Goal: Information Seeking & Learning: Learn about a topic

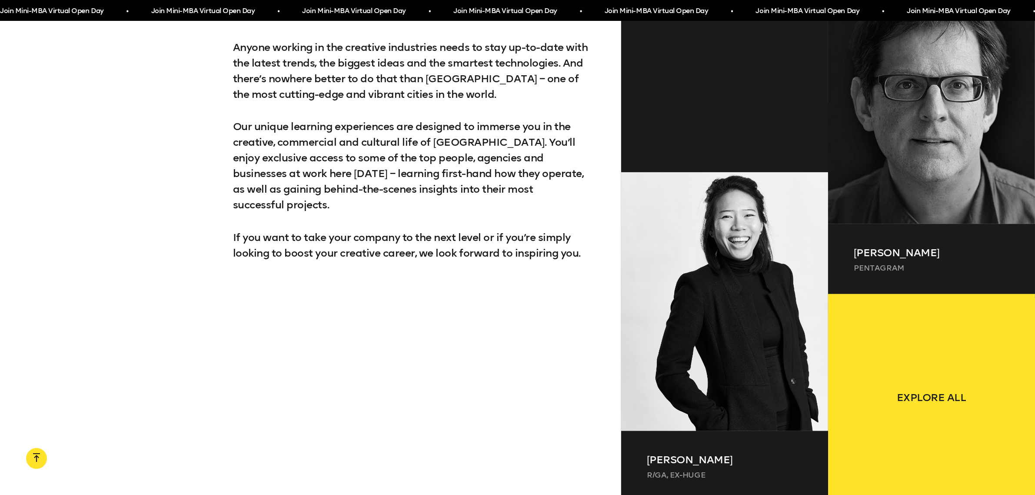
scroll to position [1176, 0]
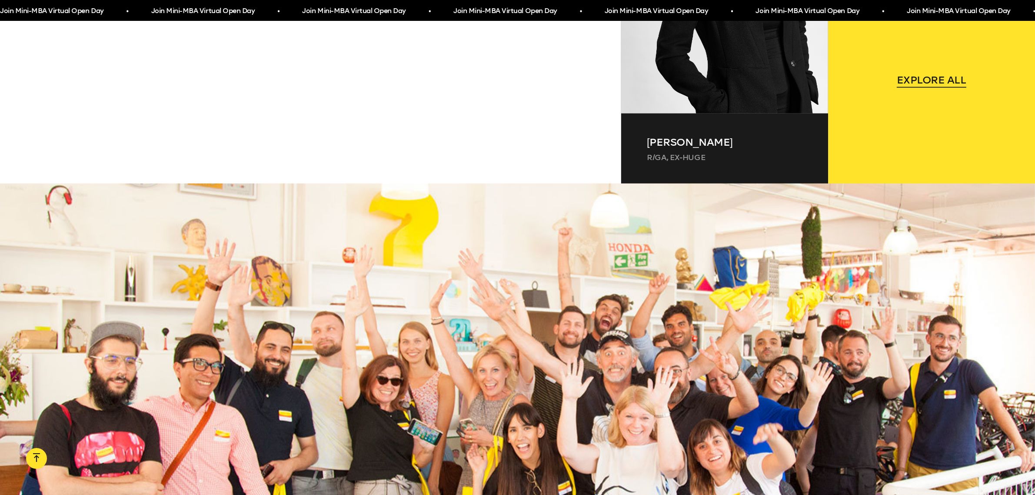
click at [916, 83] on span "Explore all" at bounding box center [932, 80] width 70 height 16
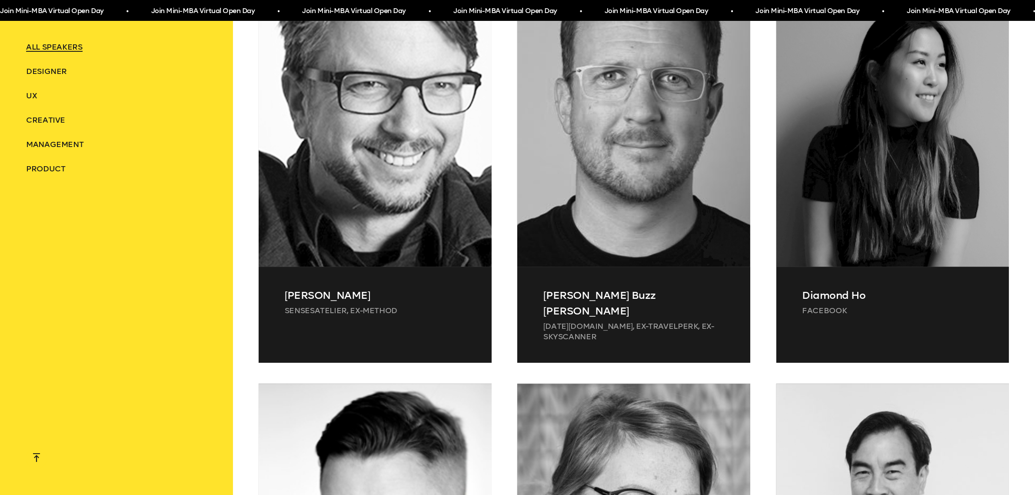
scroll to position [2337, 0]
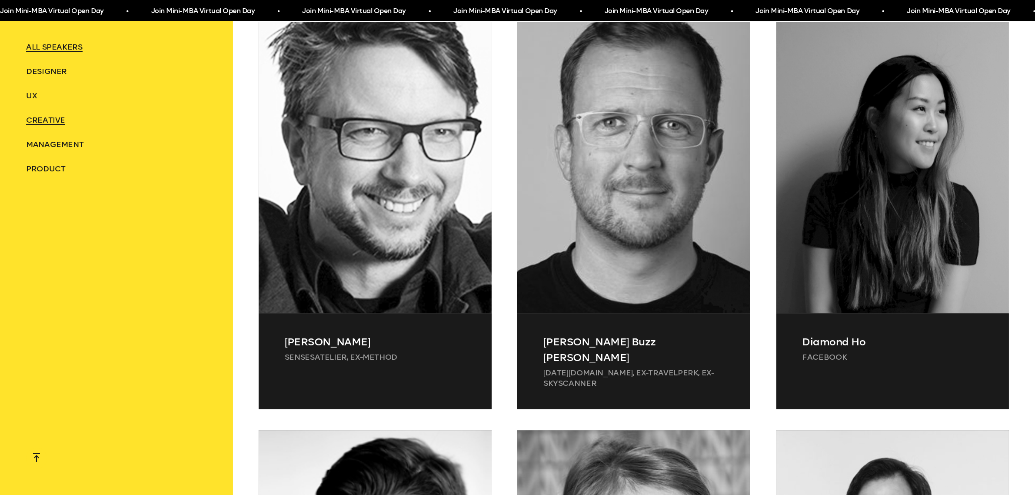
click at [41, 118] on span "Creative" at bounding box center [45, 120] width 39 height 10
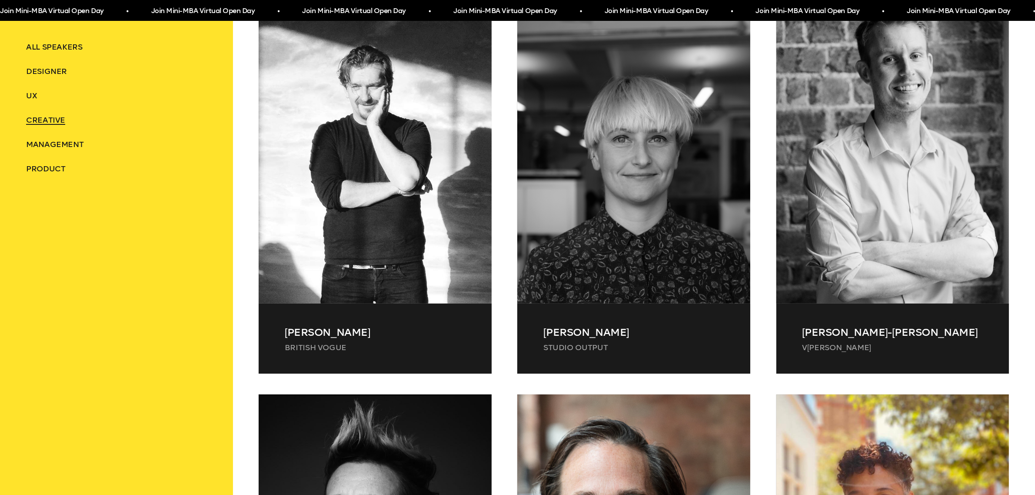
scroll to position [446, 0]
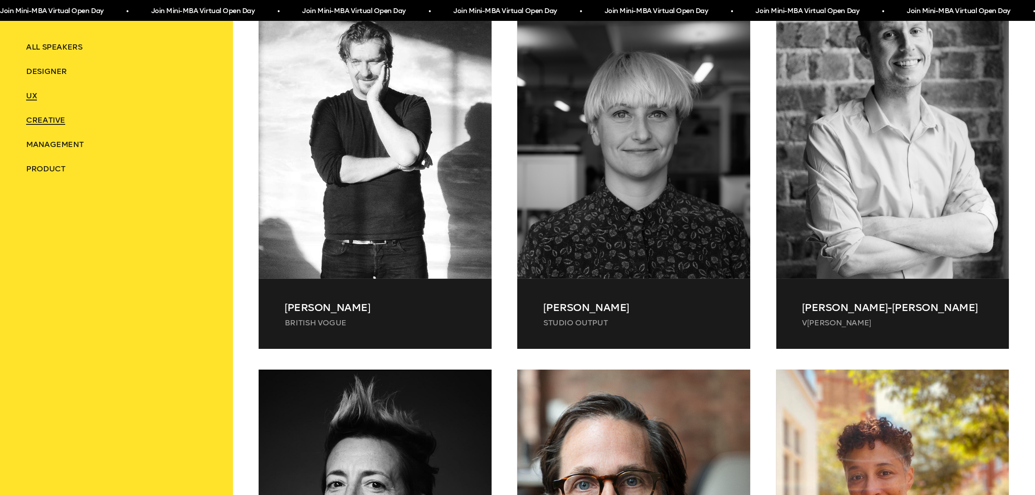
click at [32, 92] on span "UX" at bounding box center [31, 96] width 11 height 10
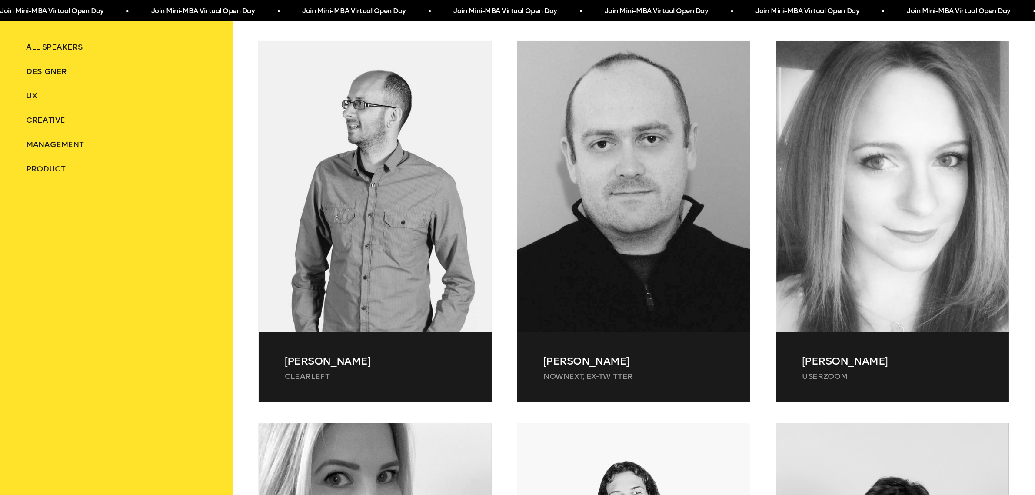
scroll to position [391, 0]
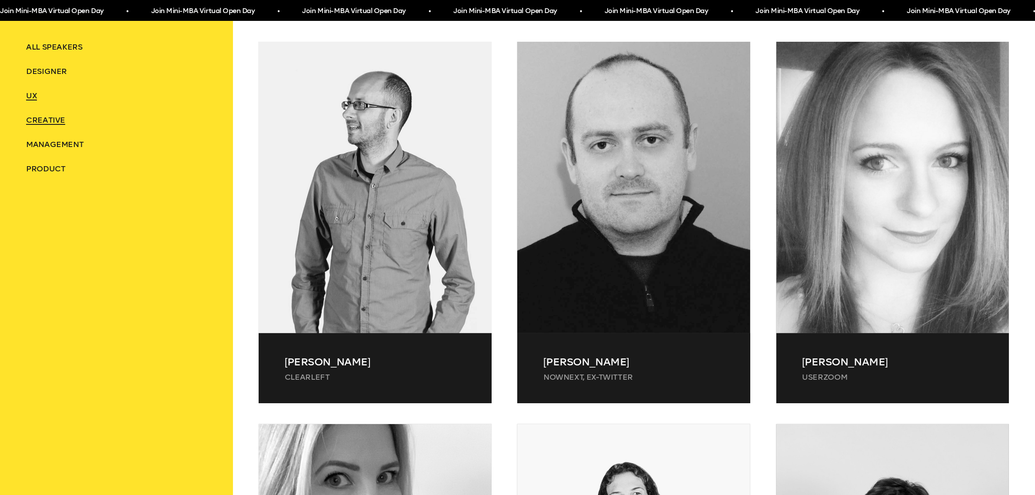
click at [48, 119] on span "Creative" at bounding box center [45, 120] width 39 height 10
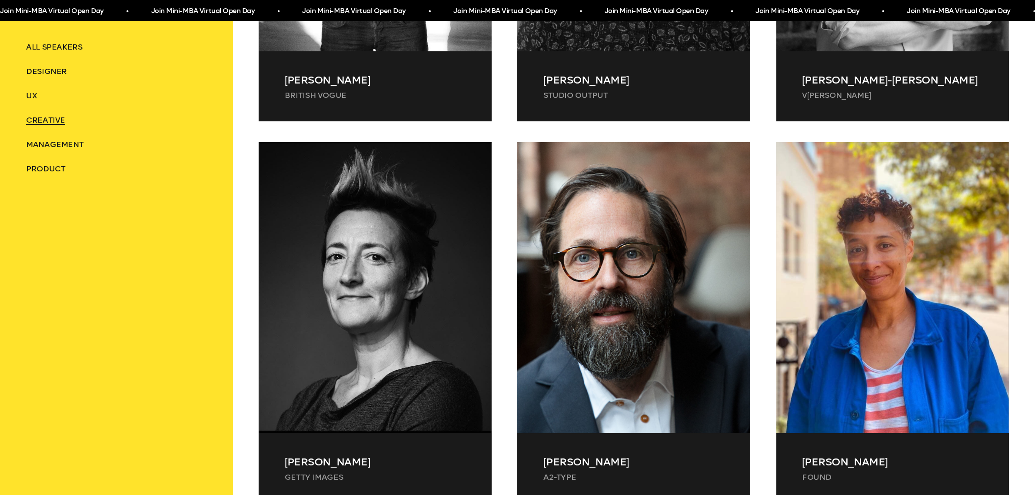
scroll to position [826, 0]
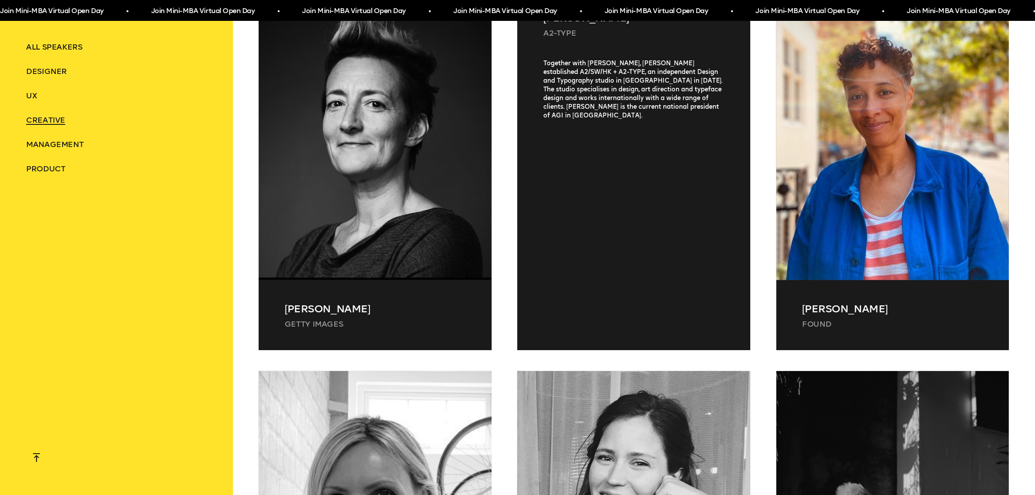
click at [562, 30] on p "A2-TYPE" at bounding box center [634, 33] width 181 height 10
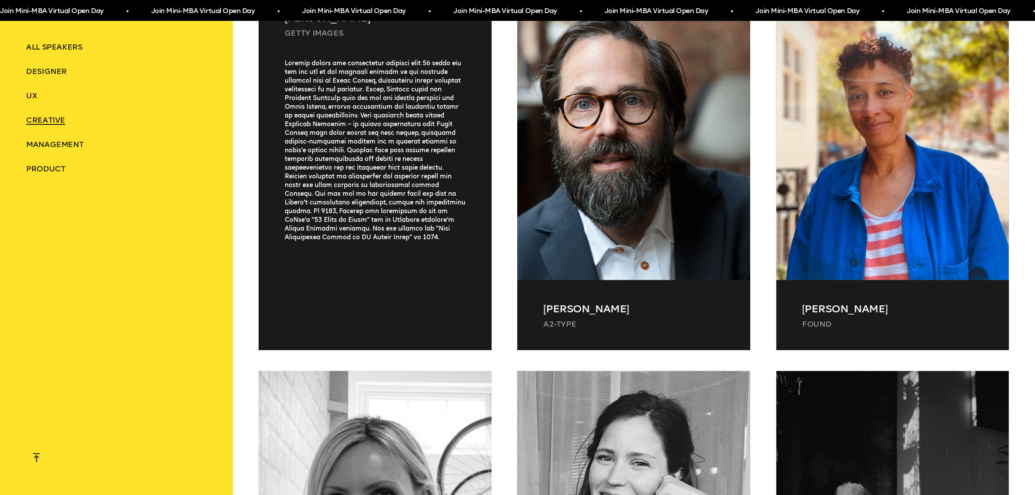
click at [336, 30] on p "Getty Images" at bounding box center [375, 33] width 181 height 10
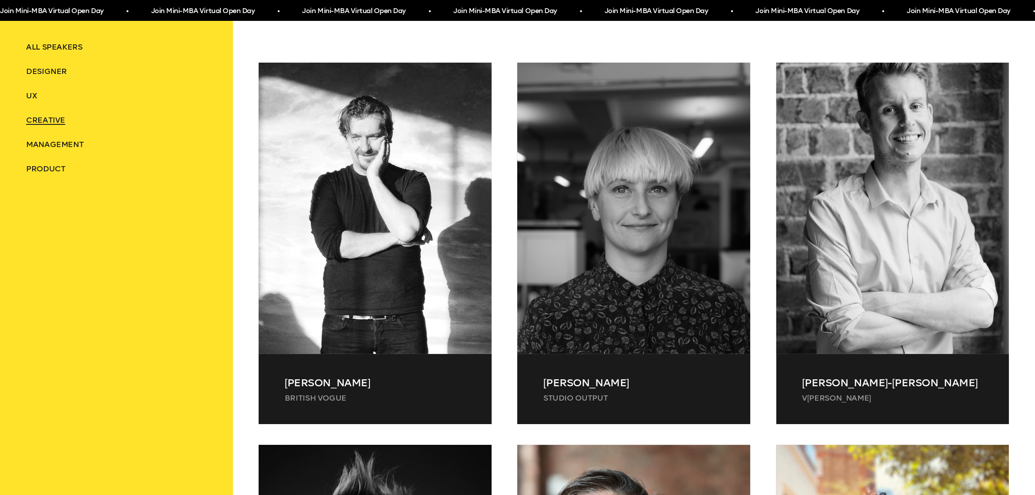
scroll to position [120, 0]
